Goal: Obtain resource: Download file/media

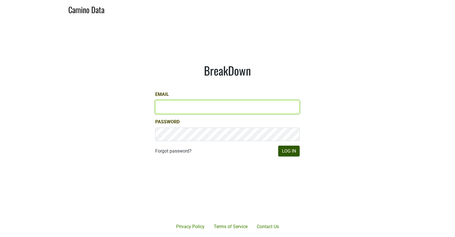
type input "matt@dumol.com"
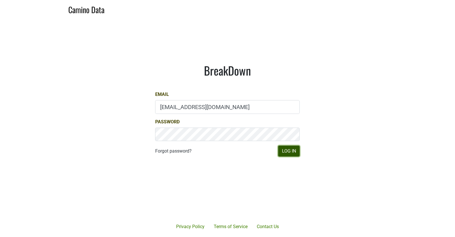
click at [290, 155] on button "Log In" at bounding box center [288, 151] width 21 height 11
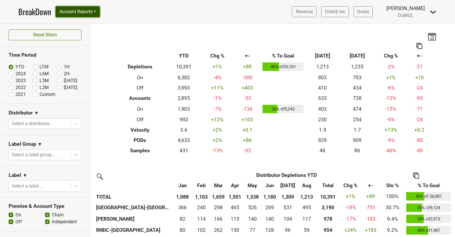
click at [95, 14] on button "Account Reports" at bounding box center [78, 11] width 44 height 11
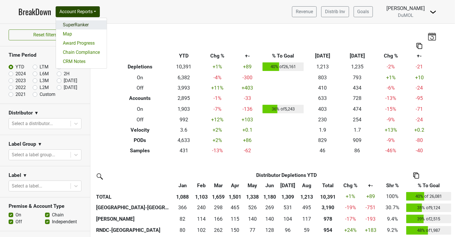
click at [92, 25] on link "SuperRanker" at bounding box center [81, 24] width 51 height 9
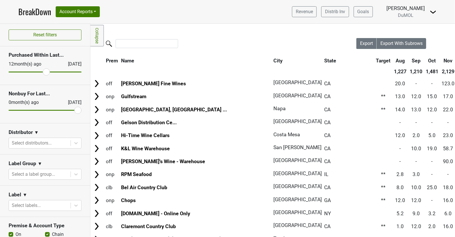
drag, startPoint x: 12, startPoint y: 70, endPoint x: 46, endPoint y: 69, distance: 34.1
type input "12"
click at [46, 72] on input "range" at bounding box center [45, 72] width 73 height 1
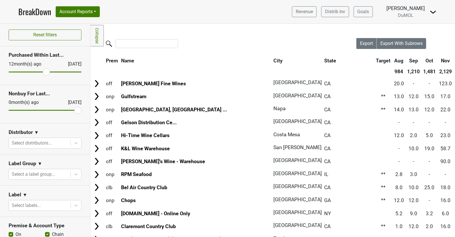
scroll to position [11, 0]
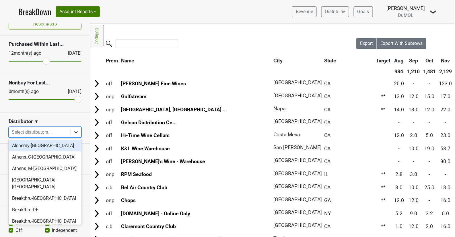
click at [73, 132] on icon at bounding box center [76, 133] width 6 height 6
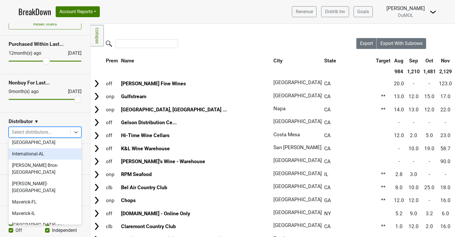
scroll to position [231, 0]
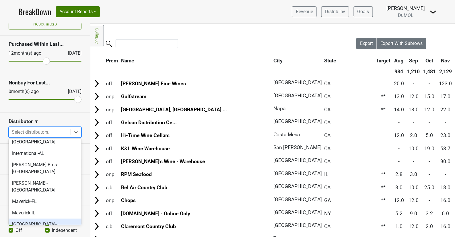
click at [39, 219] on div "[GEOGRAPHIC_DATA]-[GEOGRAPHIC_DATA]" at bounding box center [45, 228] width 73 height 18
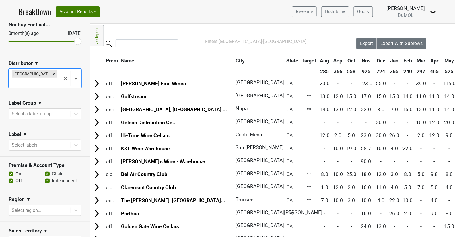
scroll to position [70, 0]
click at [55, 141] on div at bounding box center [40, 145] width 56 height 8
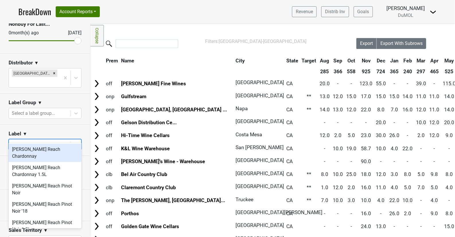
type input "wes"
click at [46, 149] on div "[PERSON_NAME] Reach Chardonnay" at bounding box center [45, 153] width 73 height 18
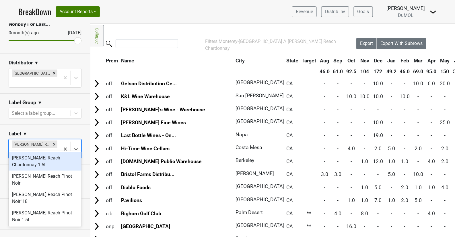
type input "wester"
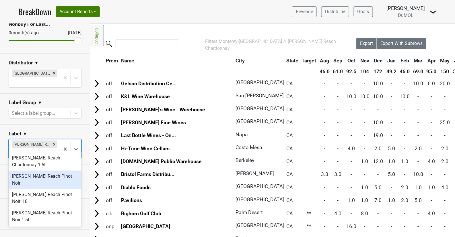
click at [36, 171] on div "[PERSON_NAME] Reach Pinot Noir" at bounding box center [45, 180] width 73 height 18
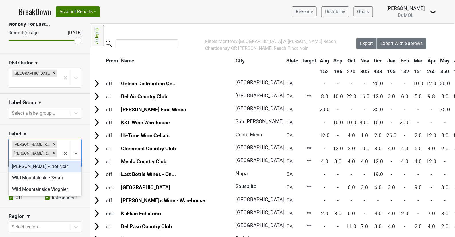
type input "wild"
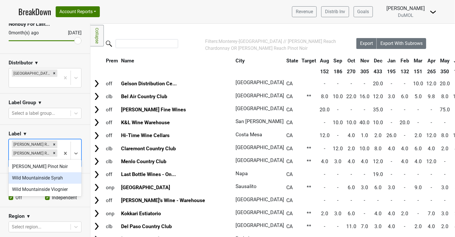
click at [30, 179] on div "Wild Mountainside Syrah" at bounding box center [45, 178] width 73 height 11
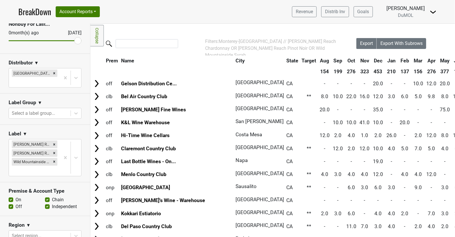
click at [15, 197] on label "On" at bounding box center [18, 200] width 6 height 7
click at [12, 197] on input "On" at bounding box center [11, 200] width 5 height 6
checkbox input "false"
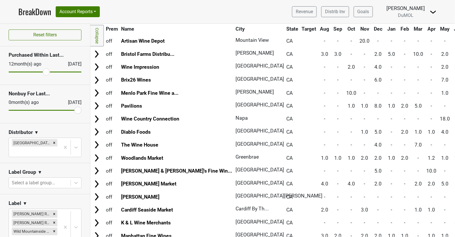
scroll to position [0, 0]
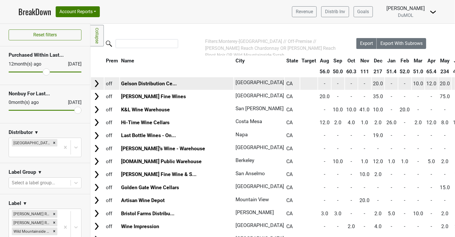
click at [97, 83] on img at bounding box center [96, 83] width 9 height 9
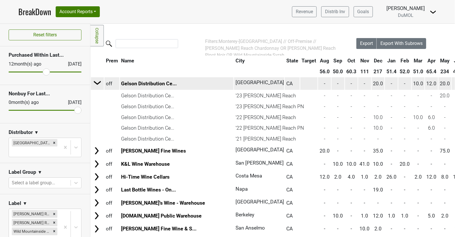
click at [97, 83] on img at bounding box center [97, 83] width 9 height 9
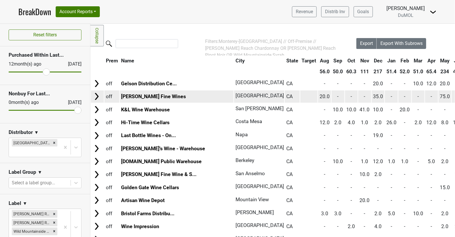
click at [97, 97] on img at bounding box center [96, 96] width 9 height 9
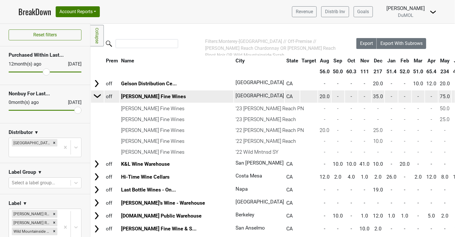
click at [97, 97] on img at bounding box center [97, 96] width 9 height 9
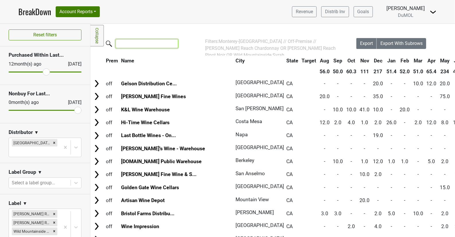
click at [146, 43] on input "search" at bounding box center [147, 43] width 62 height 9
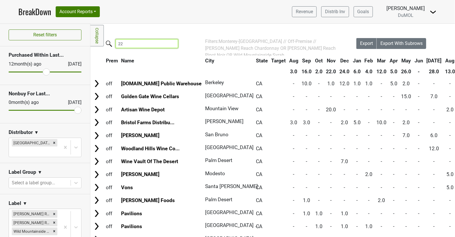
type input "2"
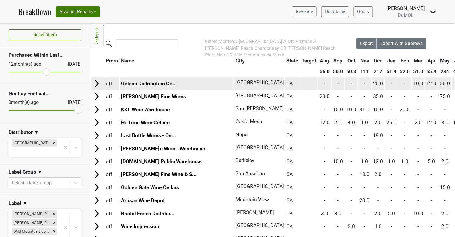
click at [97, 86] on img at bounding box center [96, 83] width 9 height 9
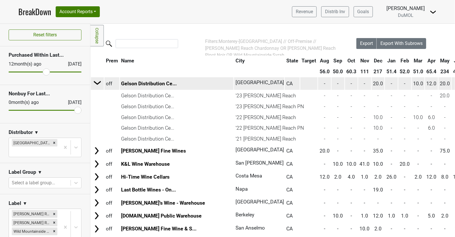
click at [97, 86] on img at bounding box center [97, 83] width 9 height 9
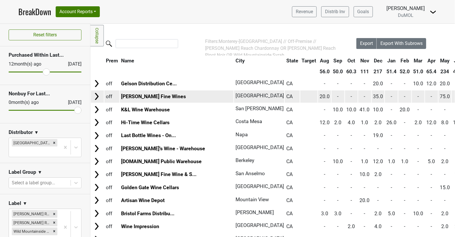
click at [99, 100] on img at bounding box center [96, 96] width 9 height 9
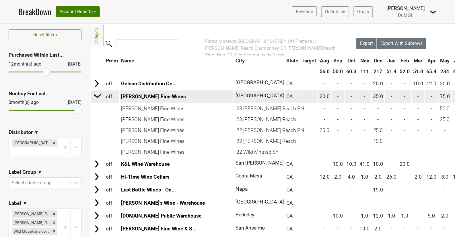
click at [99, 100] on td at bounding box center [97, 96] width 12 height 13
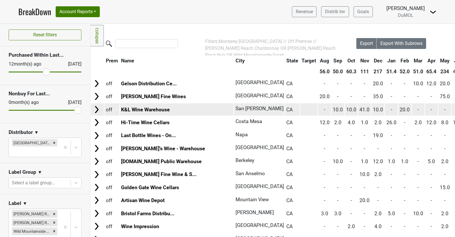
click at [96, 111] on img at bounding box center [96, 109] width 9 height 9
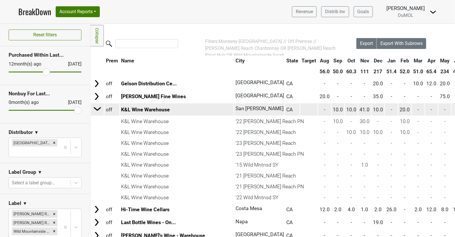
click at [96, 111] on img at bounding box center [97, 109] width 9 height 9
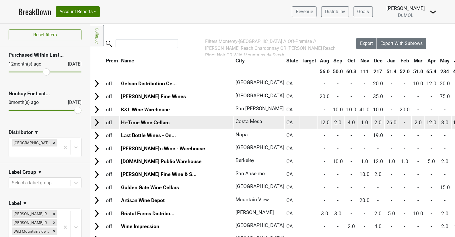
click at [96, 123] on img at bounding box center [96, 122] width 9 height 9
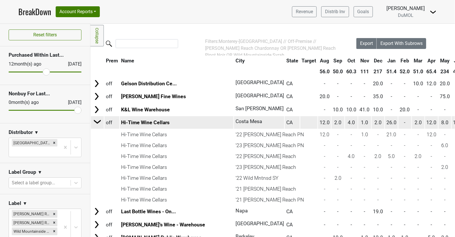
click at [96, 123] on img at bounding box center [97, 122] width 9 height 9
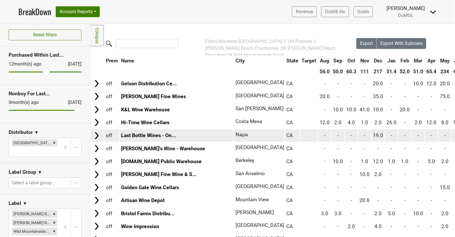
click at [95, 138] on img at bounding box center [96, 136] width 9 height 9
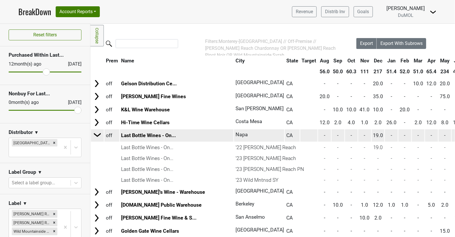
click at [95, 138] on img at bounding box center [97, 135] width 9 height 9
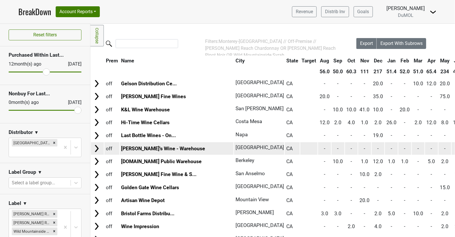
click at [97, 149] on img at bounding box center [96, 148] width 9 height 9
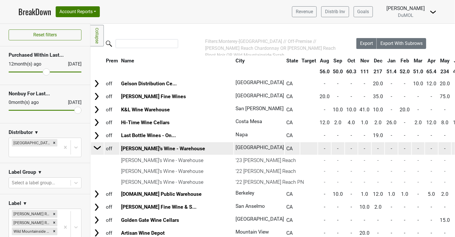
click at [97, 149] on img at bounding box center [97, 148] width 9 height 9
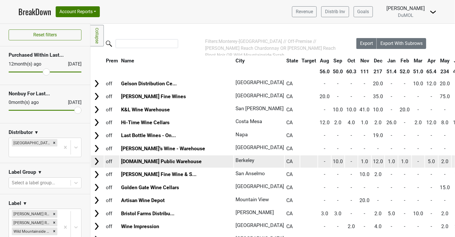
click at [98, 163] on img at bounding box center [96, 161] width 9 height 9
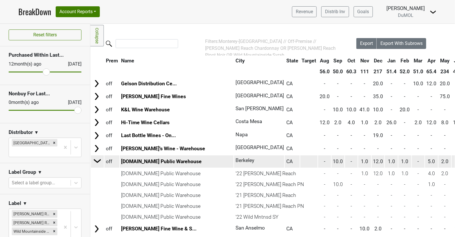
click at [98, 163] on img at bounding box center [97, 161] width 9 height 9
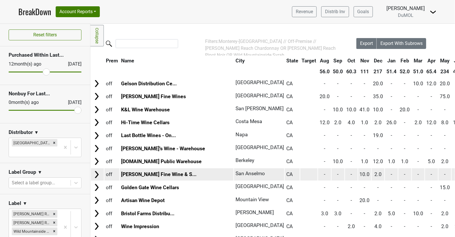
click at [99, 175] on img at bounding box center [96, 175] width 9 height 9
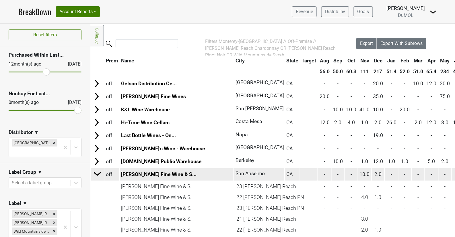
click at [98, 176] on img at bounding box center [97, 174] width 9 height 9
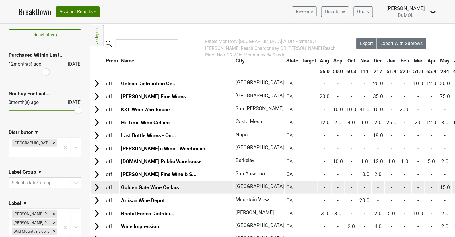
click at [97, 188] on img at bounding box center [96, 187] width 9 height 9
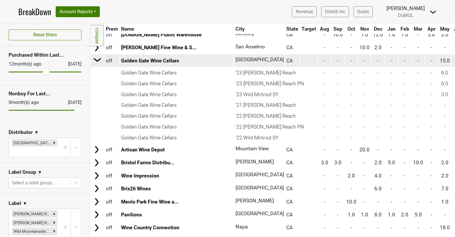
scroll to position [126, 0]
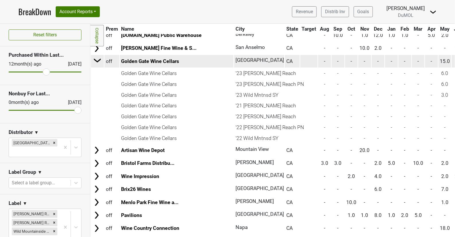
click at [101, 61] on img at bounding box center [97, 60] width 9 height 9
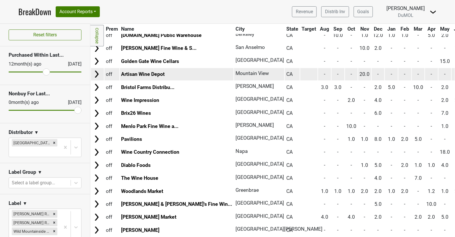
click at [98, 74] on img at bounding box center [96, 74] width 9 height 9
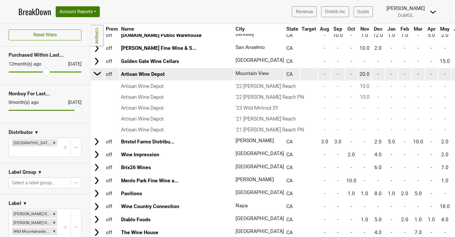
click at [98, 74] on img at bounding box center [97, 73] width 9 height 9
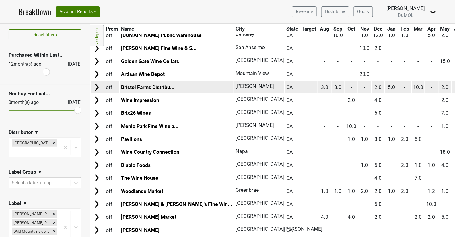
click at [98, 88] on img at bounding box center [96, 87] width 9 height 9
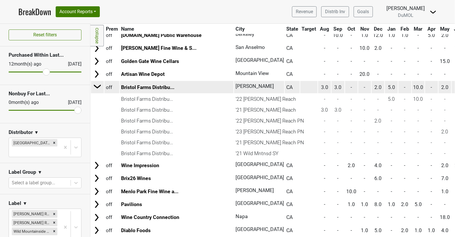
click at [98, 88] on img at bounding box center [97, 86] width 9 height 9
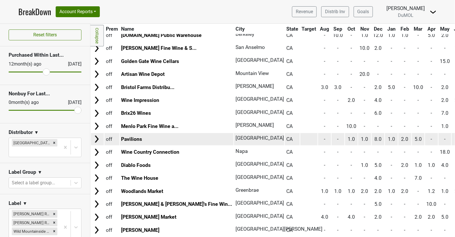
click at [101, 136] on td at bounding box center [97, 139] width 13 height 12
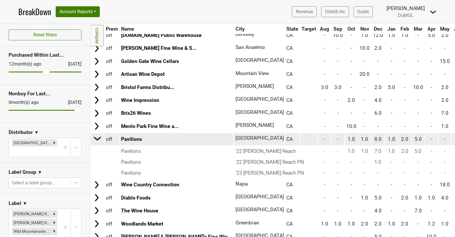
click at [101, 136] on img at bounding box center [97, 138] width 9 height 9
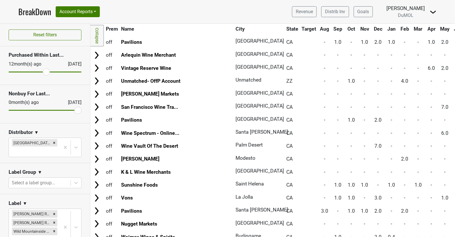
scroll to position [606, 0]
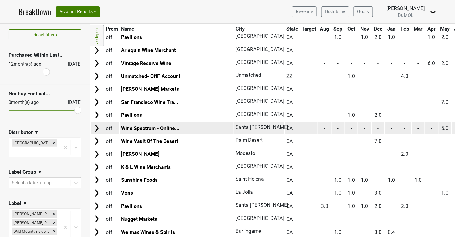
click at [100, 125] on img at bounding box center [96, 128] width 9 height 9
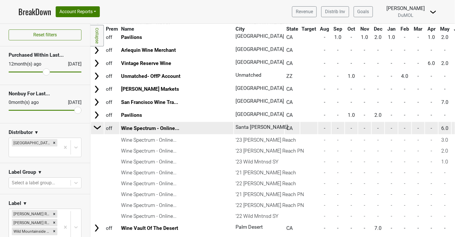
click at [100, 125] on img at bounding box center [97, 127] width 9 height 9
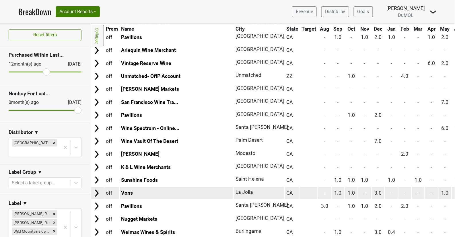
click at [98, 193] on img at bounding box center [96, 193] width 9 height 9
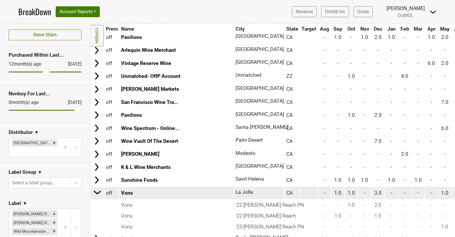
click at [98, 193] on img at bounding box center [97, 192] width 9 height 9
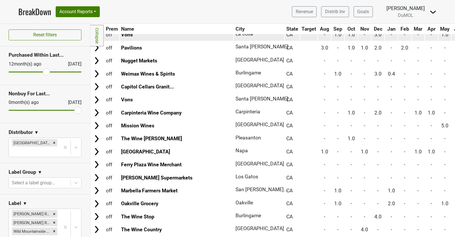
scroll to position [781, 0]
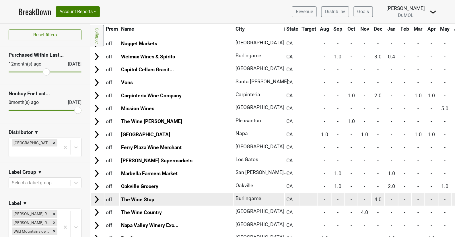
click at [95, 196] on img at bounding box center [96, 200] width 9 height 9
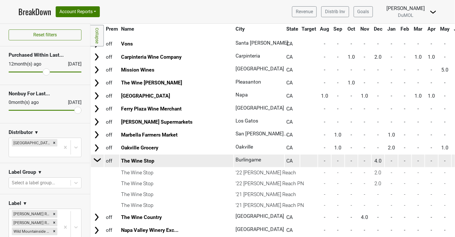
scroll to position [833, 0]
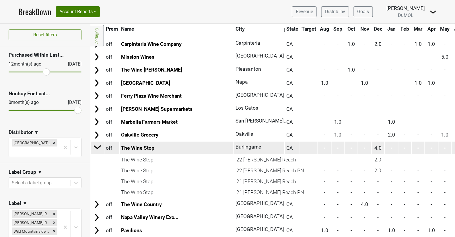
click at [98, 143] on img at bounding box center [97, 147] width 9 height 9
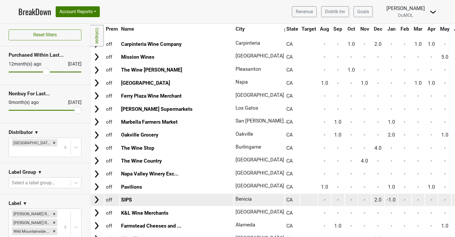
click at [97, 196] on img at bounding box center [96, 200] width 9 height 9
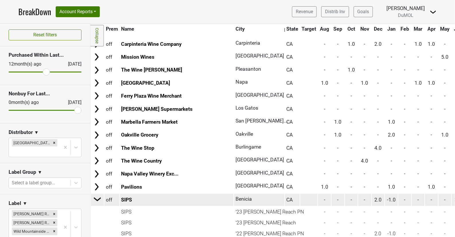
click at [97, 195] on img at bounding box center [97, 199] width 9 height 9
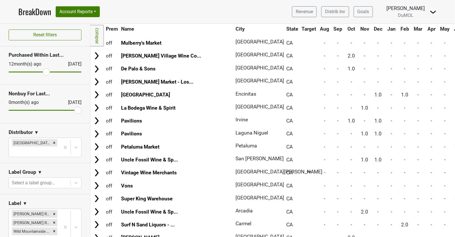
scroll to position [1253, 0]
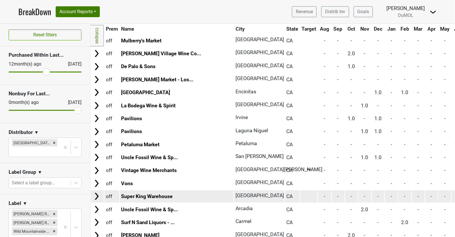
click at [96, 192] on img at bounding box center [96, 196] width 9 height 9
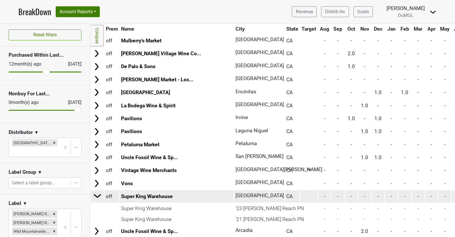
click at [96, 192] on img at bounding box center [97, 196] width 9 height 9
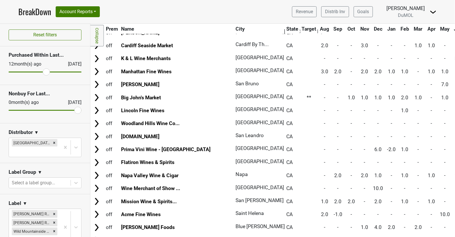
scroll to position [0, 0]
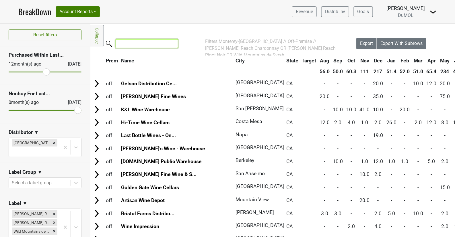
click at [126, 47] on input "search" at bounding box center [147, 43] width 62 height 9
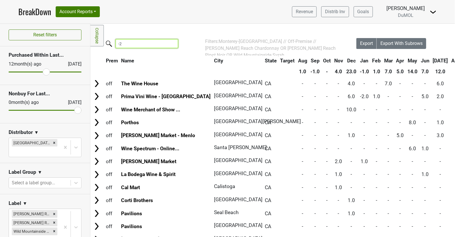
type input "-"
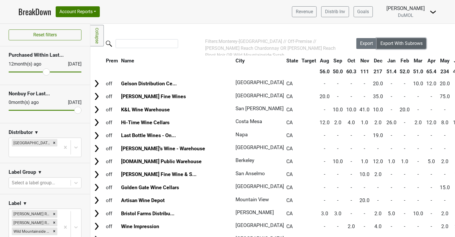
click at [406, 45] on span "Export With Subrows" at bounding box center [401, 43] width 42 height 5
click at [402, 44] on span "Export With Subrows" at bounding box center [401, 43] width 42 height 5
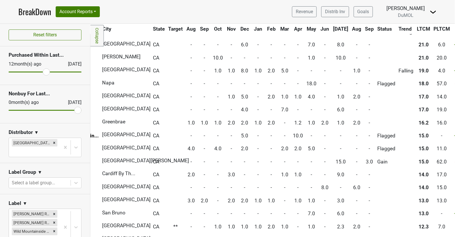
scroll to position [0, 133]
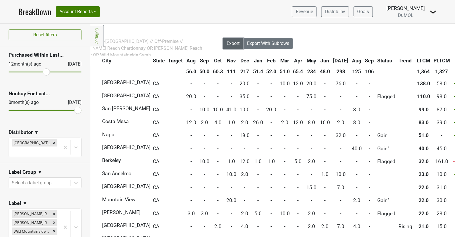
click at [234, 44] on span "Export" at bounding box center [232, 43] width 13 height 5
click at [54, 221] on icon "Remove Wester Reach Pinot Noir" at bounding box center [54, 223] width 4 height 4
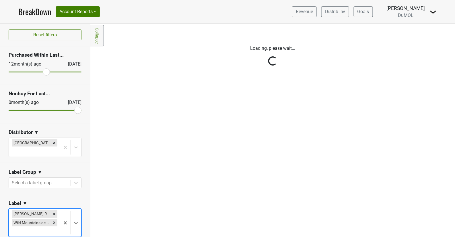
click at [54, 213] on div "Reset filters Purchased Within Last... 12 month(s) ago Sep '25 Nonbuy For Last.…" at bounding box center [45, 131] width 90 height 214
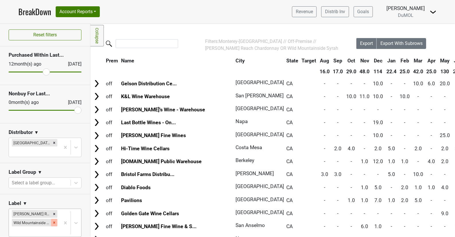
click at [54, 222] on icon "Remove Wild Mountainside Syrah" at bounding box center [54, 223] width 2 height 2
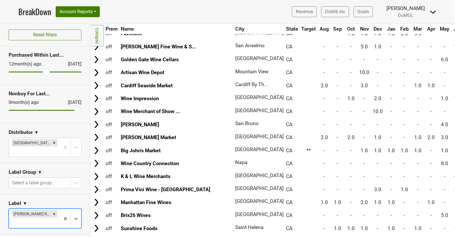
scroll to position [0, 0]
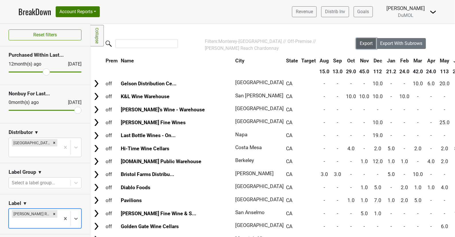
click at [365, 43] on span "Export" at bounding box center [365, 43] width 13 height 5
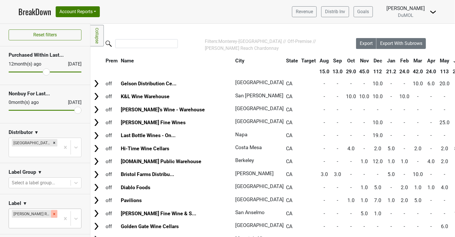
click at [56, 212] on icon "Remove Wester Reach Chardonnay" at bounding box center [54, 214] width 4 height 4
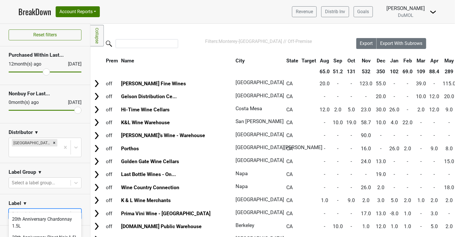
scroll to position [61, 0]
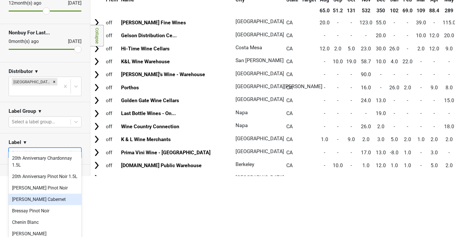
click at [77, 176] on body "BreakDown Account Reports SuperRanker Map Award Progress Chain Compliance CRM N…" at bounding box center [227, 57] width 455 height 237
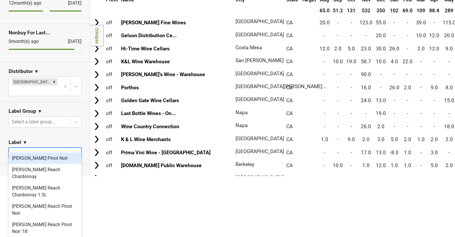
scroll to position [35, 0]
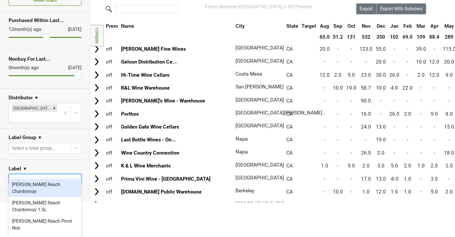
type input "wester"
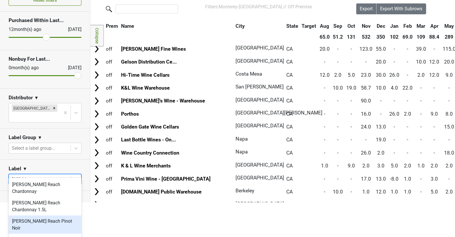
click at [66, 216] on div "[PERSON_NAME] Reach Pinot Noir" at bounding box center [45, 225] width 73 height 18
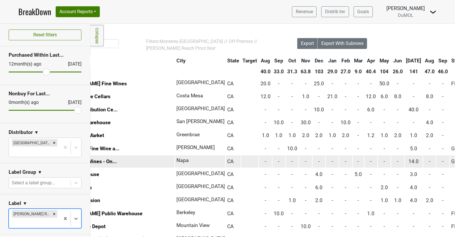
scroll to position [0, 59]
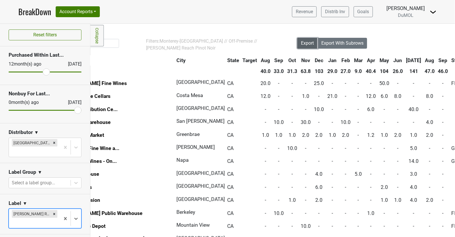
click at [313, 42] on span "Export" at bounding box center [307, 42] width 13 height 5
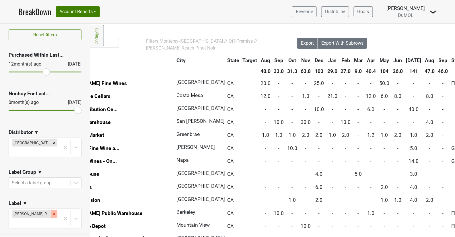
click at [54, 212] on icon "Remove Wester Reach Pinot Noir" at bounding box center [54, 214] width 4 height 4
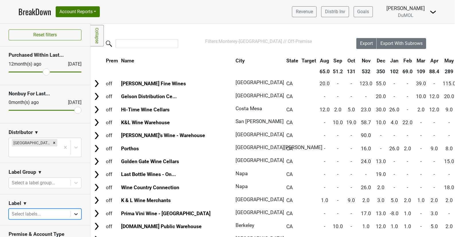
scroll to position [61, 0]
click at [74, 204] on body "BreakDown Account Reports SuperRanker Map Award Progress Chain Compliance CRM N…" at bounding box center [227, 118] width 455 height 237
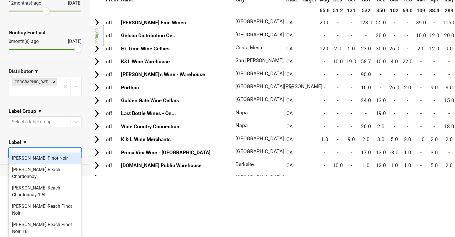
scroll to position [12, 0]
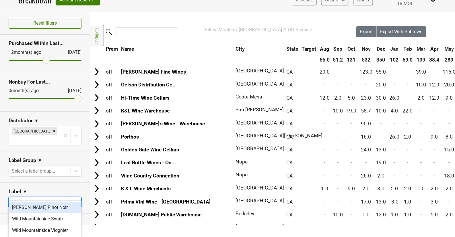
type input "wild"
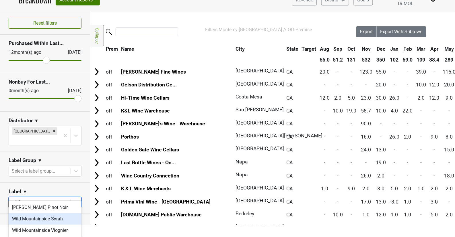
click at [42, 218] on div "Wild Mountainside Syrah" at bounding box center [45, 219] width 73 height 11
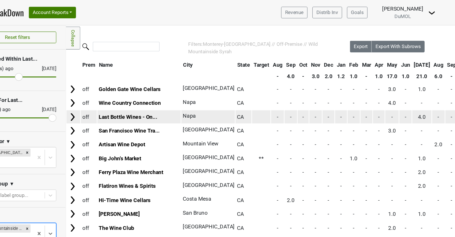
scroll to position [0, 0]
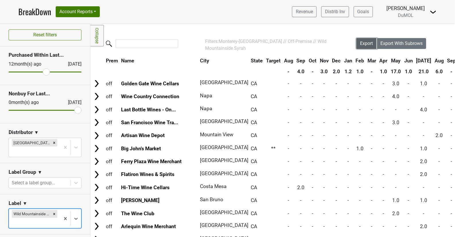
click at [363, 42] on span "Export" at bounding box center [366, 43] width 13 height 5
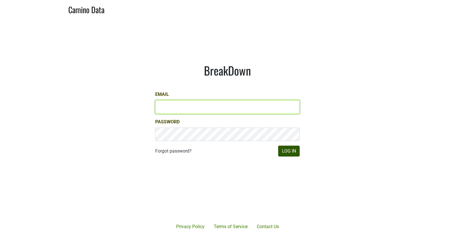
type input "matt@dumol.com"
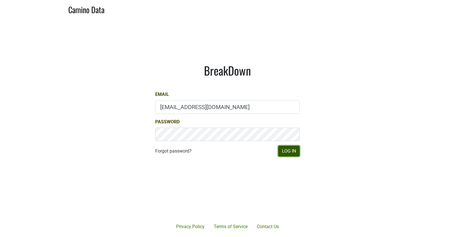
click at [287, 151] on button "Log In" at bounding box center [288, 151] width 21 height 11
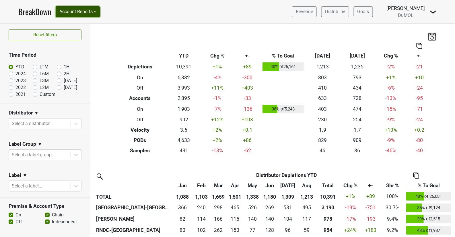
click at [93, 16] on button "Account Reports" at bounding box center [78, 11] width 44 height 11
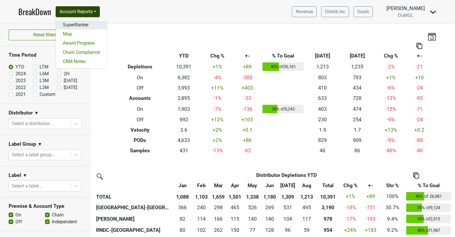
click at [90, 28] on link "SuperRanker" at bounding box center [81, 24] width 51 height 9
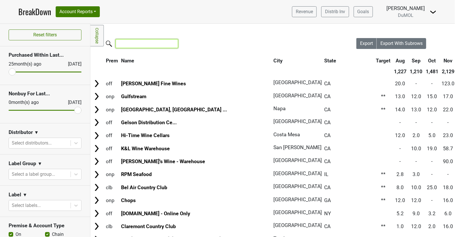
click at [147, 46] on input "search" at bounding box center [147, 43] width 62 height 9
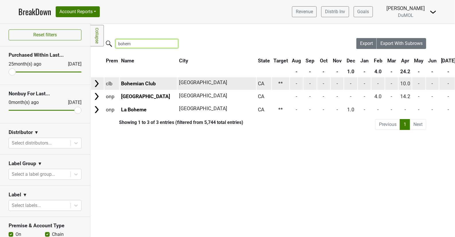
type input "bohem"
click at [97, 85] on img at bounding box center [96, 83] width 9 height 9
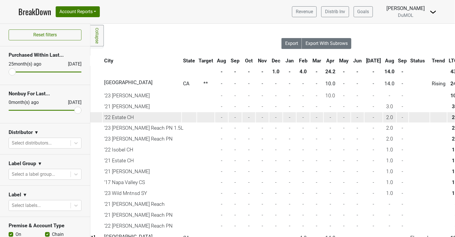
scroll to position [0, 77]
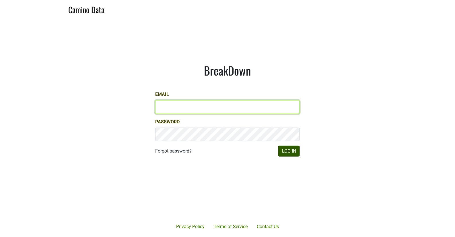
type input "[EMAIL_ADDRESS][DOMAIN_NAME]"
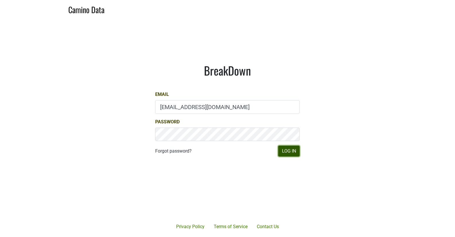
click at [290, 151] on button "Log In" at bounding box center [288, 151] width 21 height 11
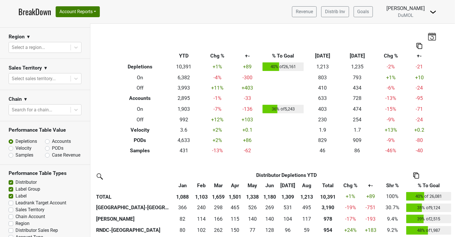
scroll to position [230, 0]
click at [75, 79] on icon at bounding box center [76, 80] width 6 height 6
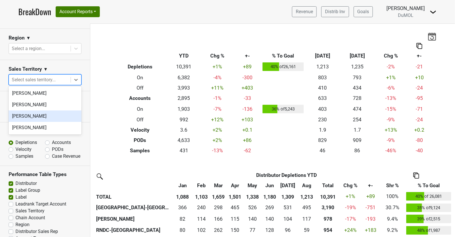
click at [62, 118] on div "Mariette Bolitiski" at bounding box center [45, 116] width 73 height 11
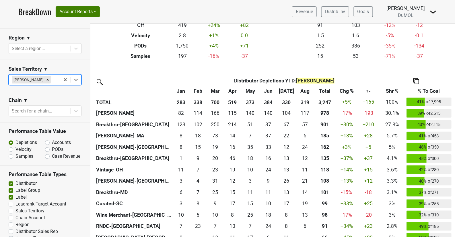
scroll to position [95, 0]
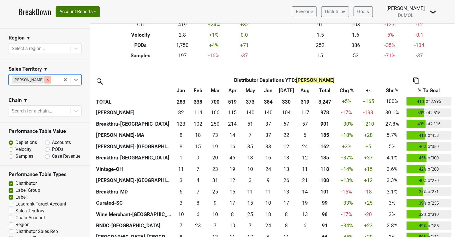
click at [47, 79] on icon "Remove Mariette Bolitiski" at bounding box center [48, 80] width 2 height 2
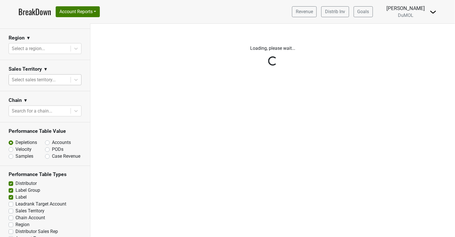
click at [77, 77] on div "Reset filters Time Period YTD LTM 1H 2024 L6M 2H 2023 L3M Aug '25 2022 L2M Sep …" at bounding box center [45, 131] width 90 height 214
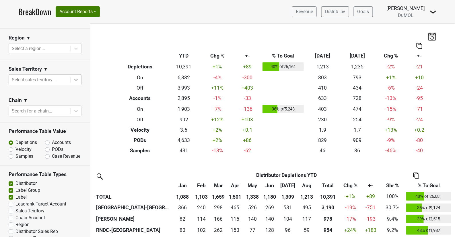
click at [77, 77] on icon at bounding box center [76, 80] width 6 height 6
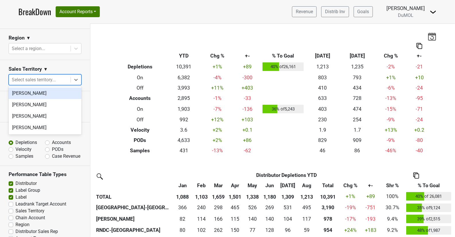
click at [60, 97] on div "Marc Guerguy" at bounding box center [45, 93] width 73 height 11
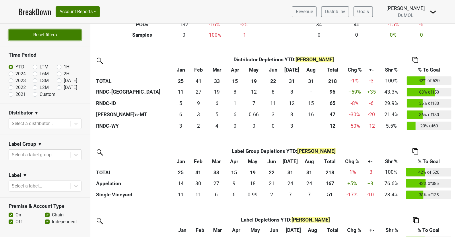
click at [57, 37] on button "Reset filters" at bounding box center [45, 35] width 73 height 11
checkbox input "false"
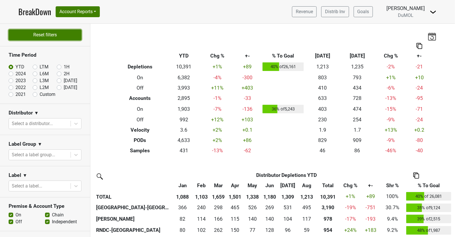
click at [39, 34] on button "Reset filters" at bounding box center [45, 35] width 73 height 11
checkbox input "false"
click at [39, 34] on div "Reset filters Time Period YTD LTM 1H 2024 L6M 2H 2023 L3M Aug '25 2022 L2M Sep …" at bounding box center [45, 131] width 90 height 214
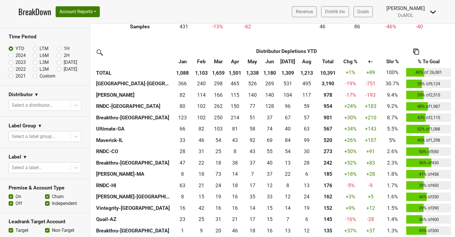
scroll to position [126, 0]
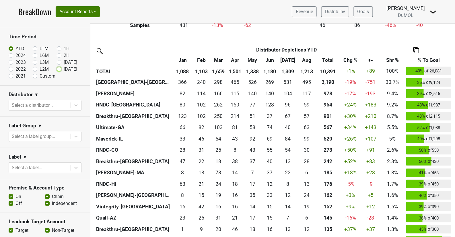
click at [62, 66] on input "[DATE]" at bounding box center [68, 69] width 23 height 6
radio input "true"
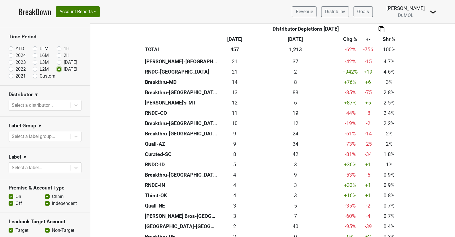
scroll to position [0, 0]
